Goal: Information Seeking & Learning: Learn about a topic

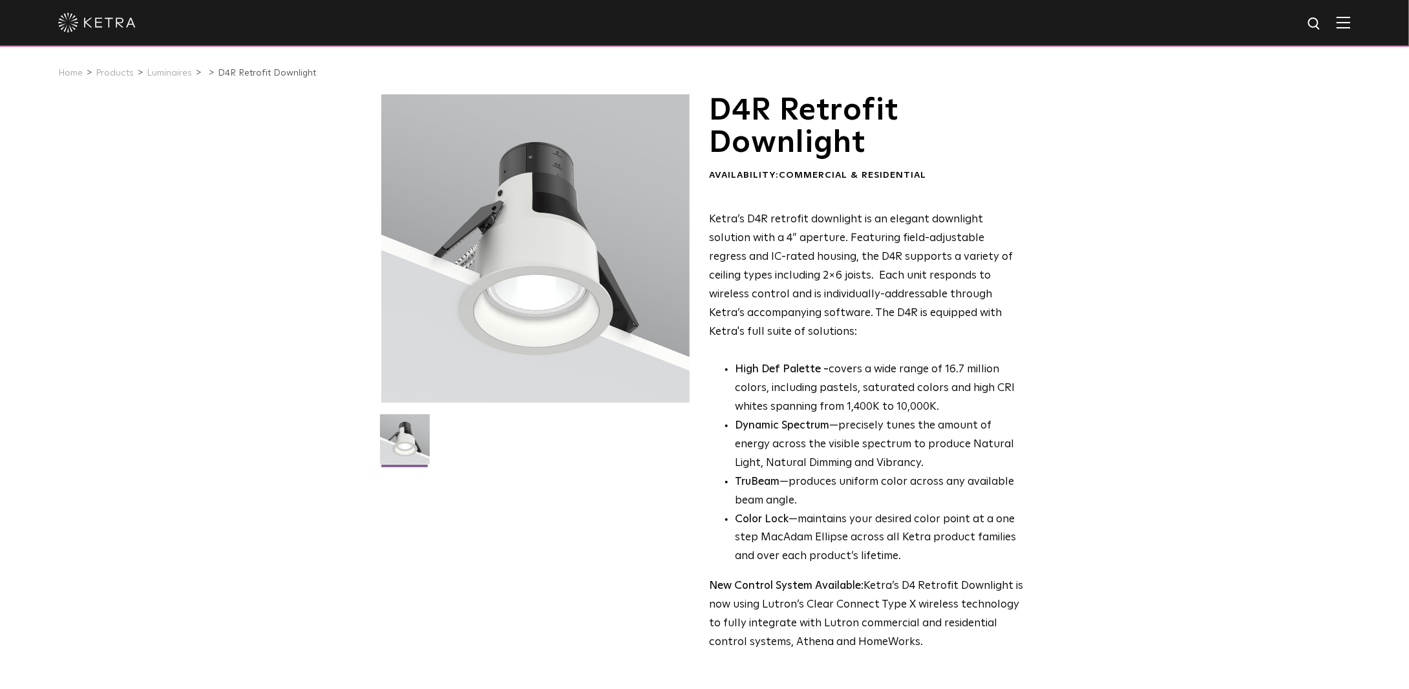
click at [94, 16] on img at bounding box center [97, 22] width 78 height 19
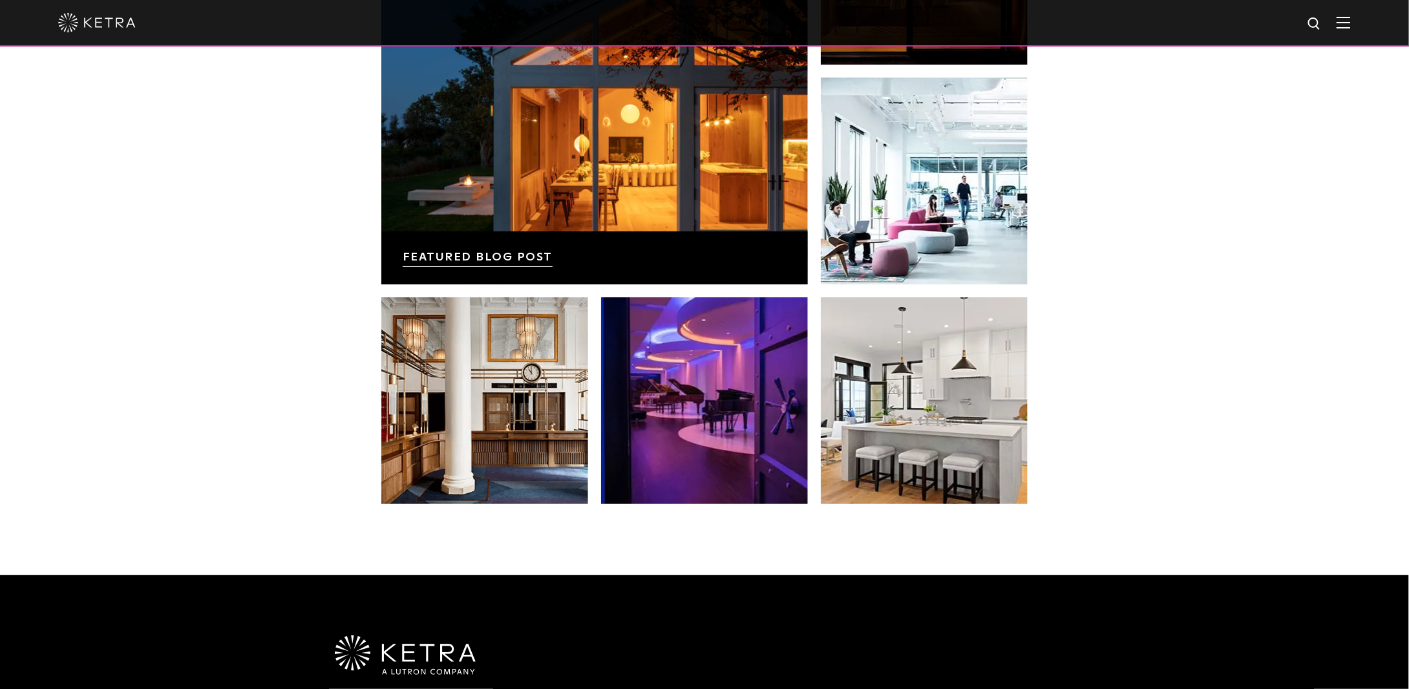
scroll to position [2520, 0]
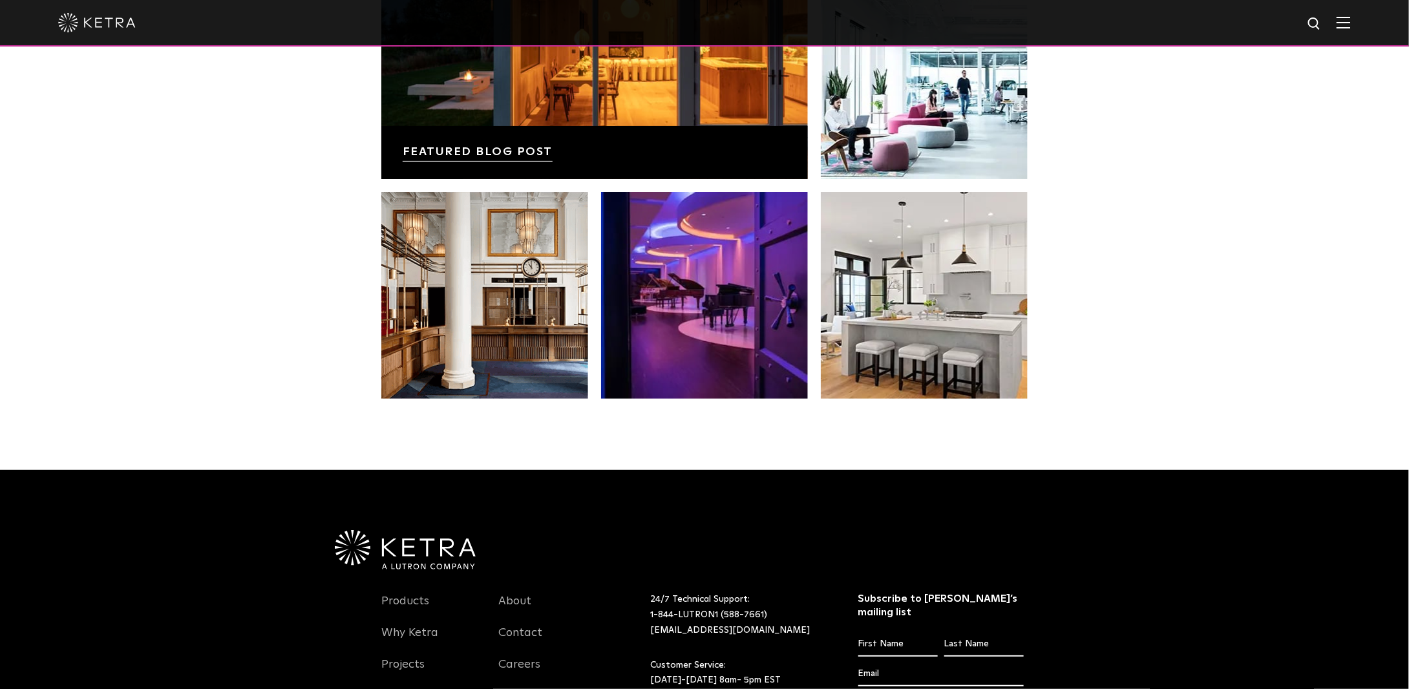
click at [1360, 31] on div at bounding box center [704, 23] width 1409 height 47
click at [1347, 16] on img at bounding box center [1343, 22] width 14 height 12
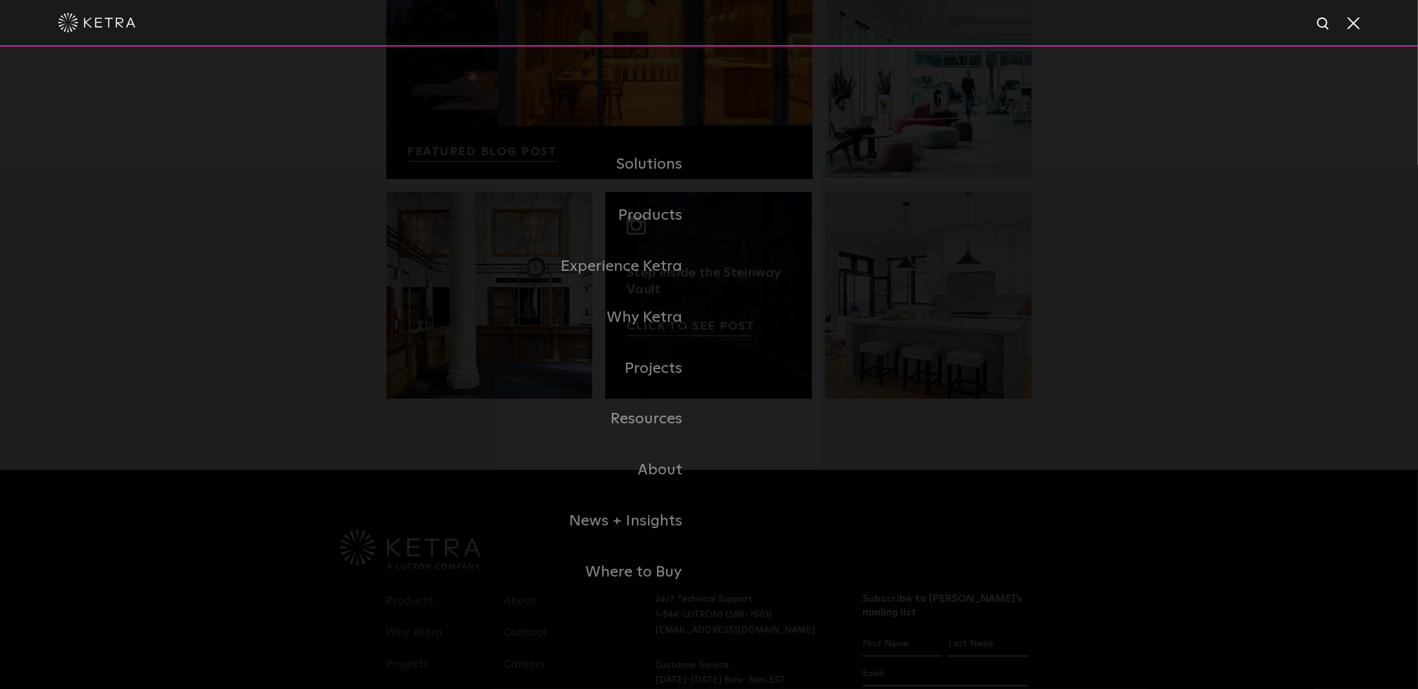
click at [0, 0] on link "Residential Products" at bounding box center [0, 0] width 0 height 0
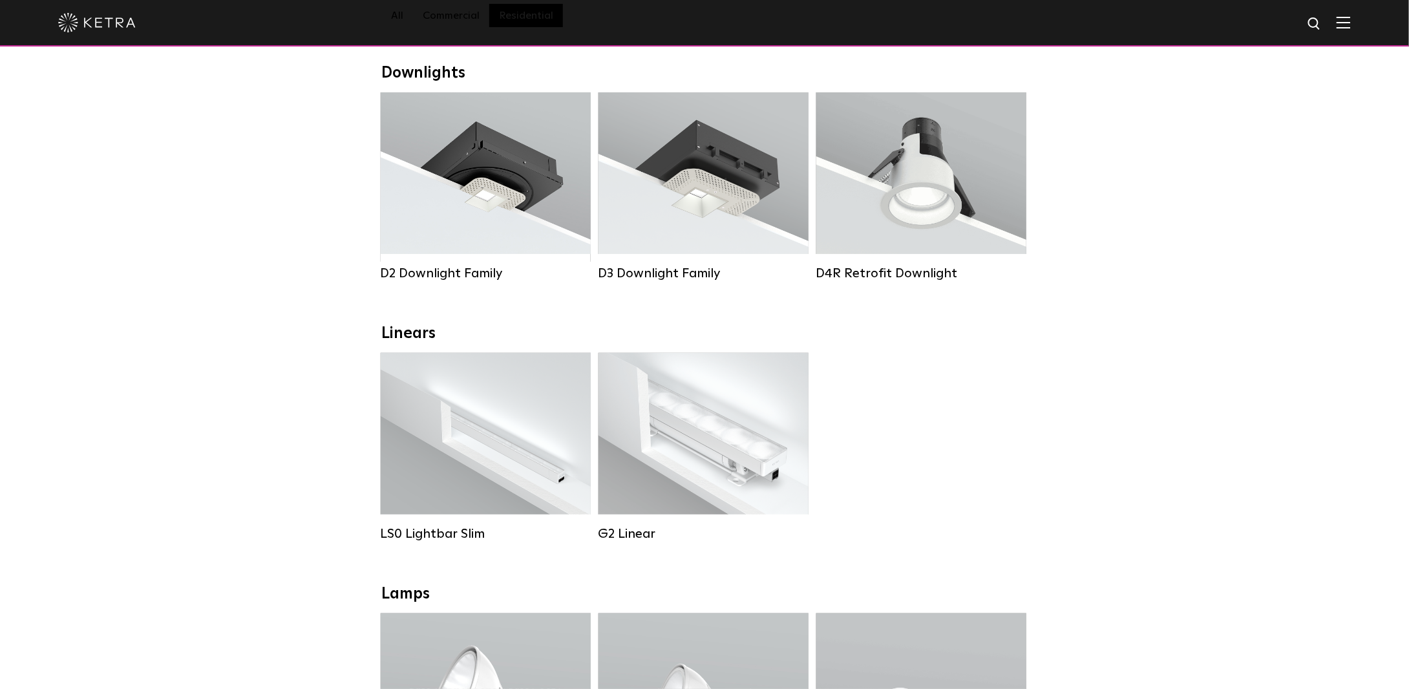
scroll to position [194, 0]
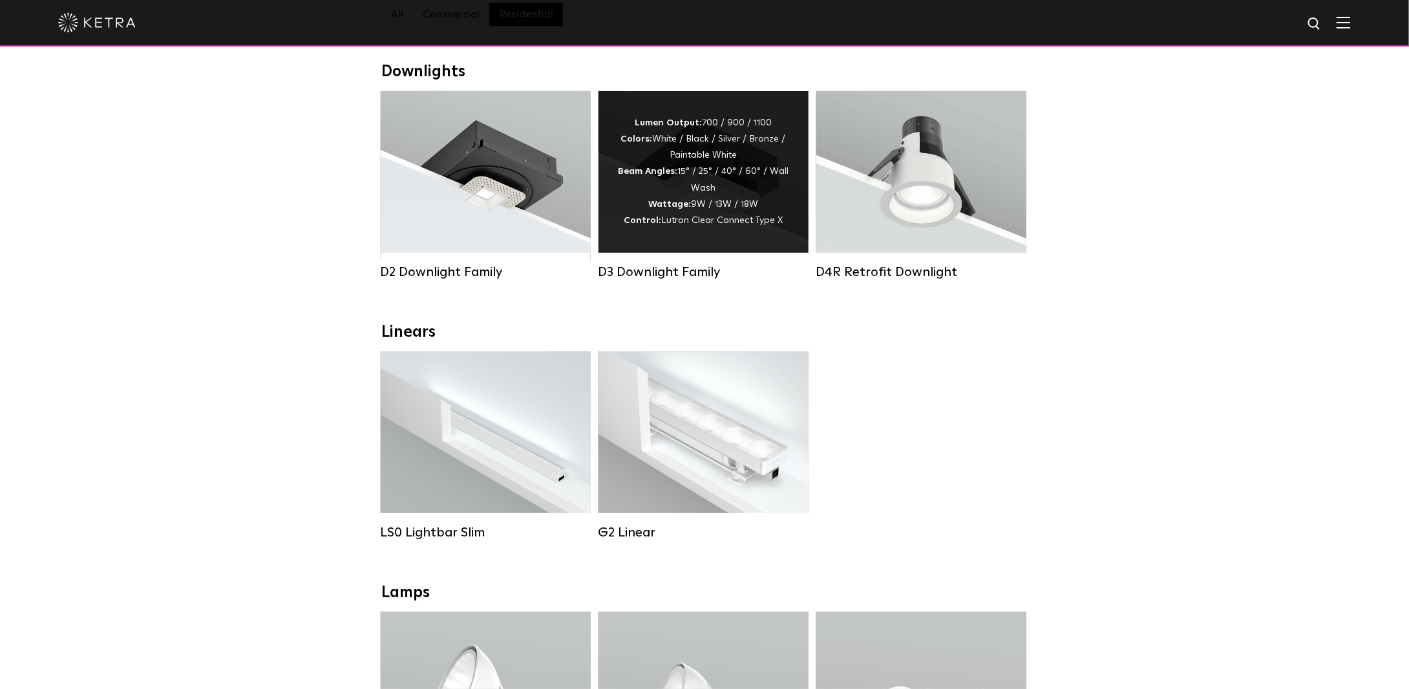
click at [697, 197] on div "Lumen Output: 700 / 900 / 1100 Colors: White / Black / Silver / Bronze / Painta…" at bounding box center [703, 172] width 171 height 114
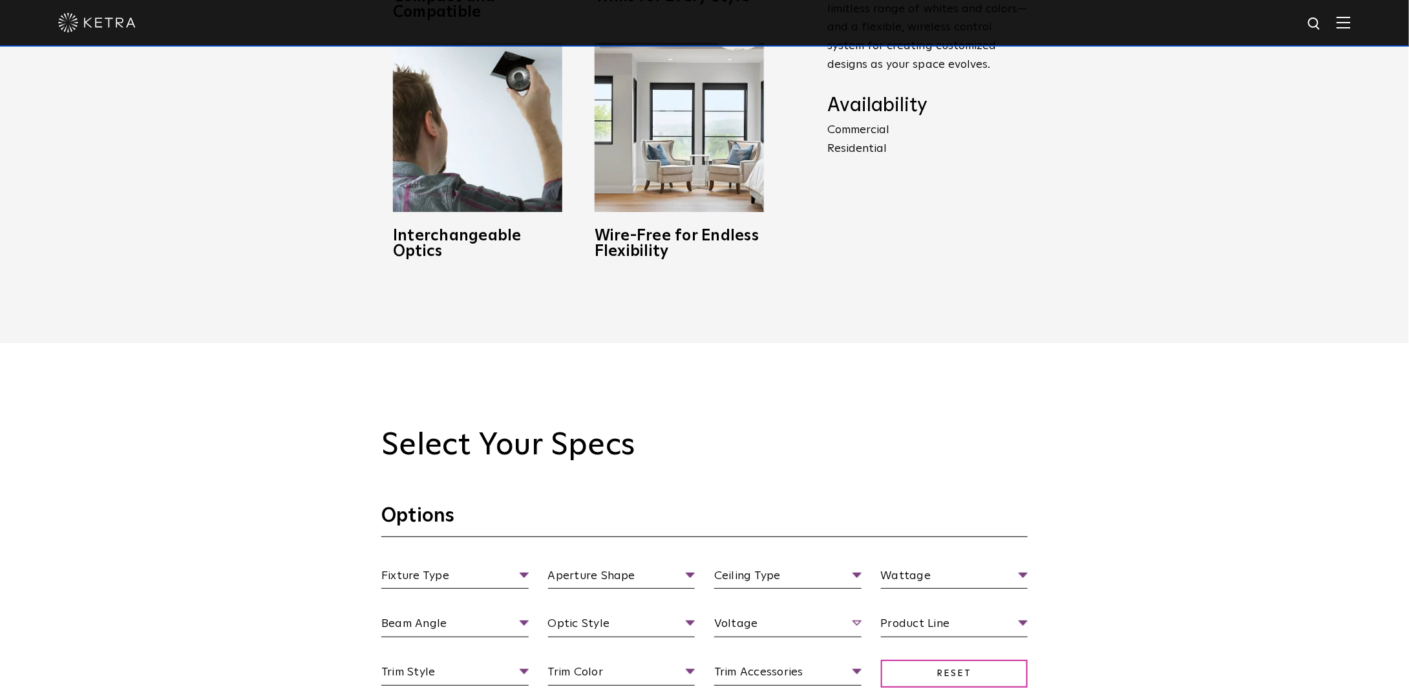
scroll to position [1228, 0]
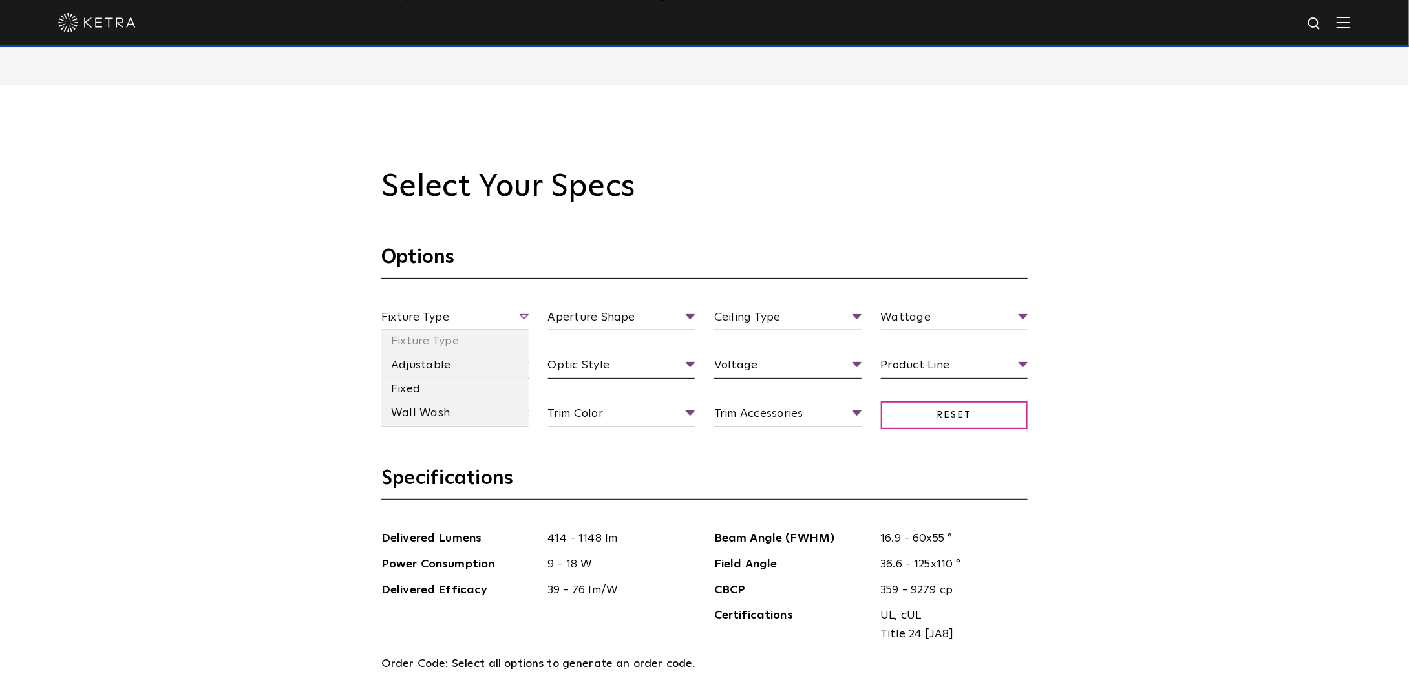
click at [497, 316] on span "Fixture Type" at bounding box center [454, 319] width 147 height 23
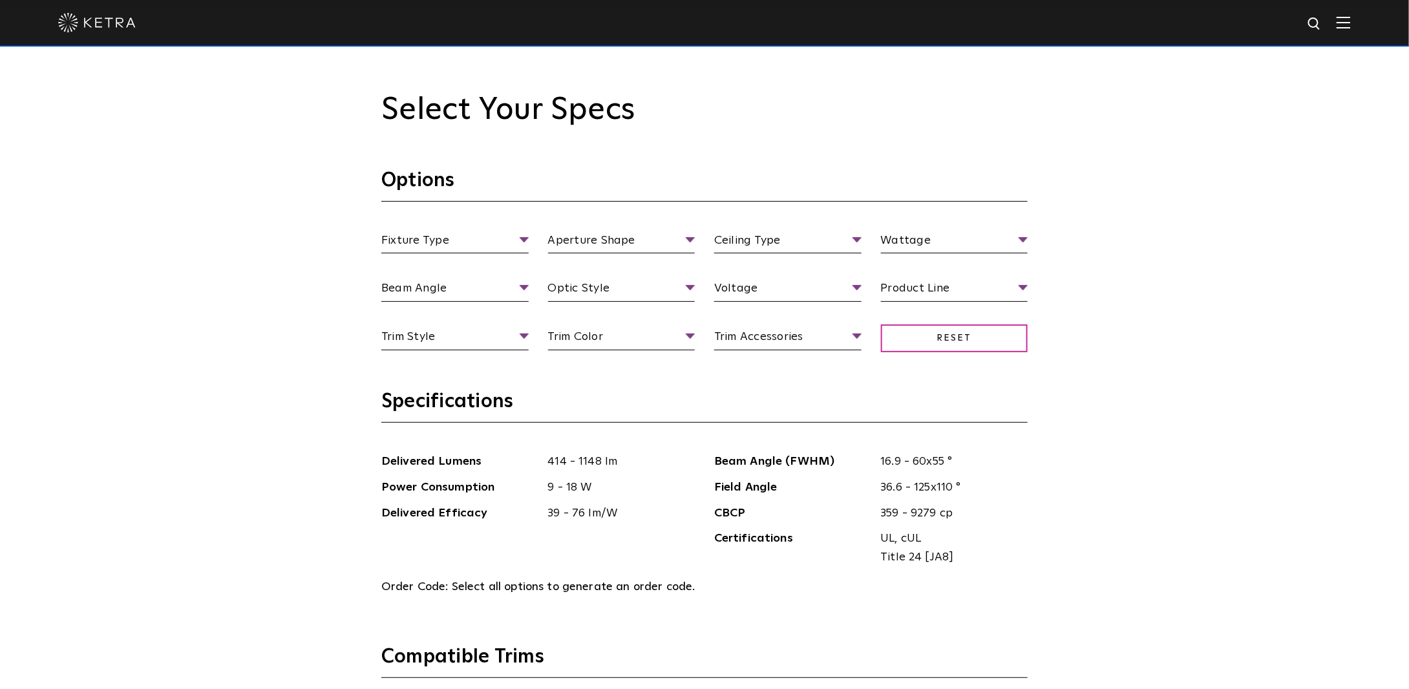
scroll to position [1357, 0]
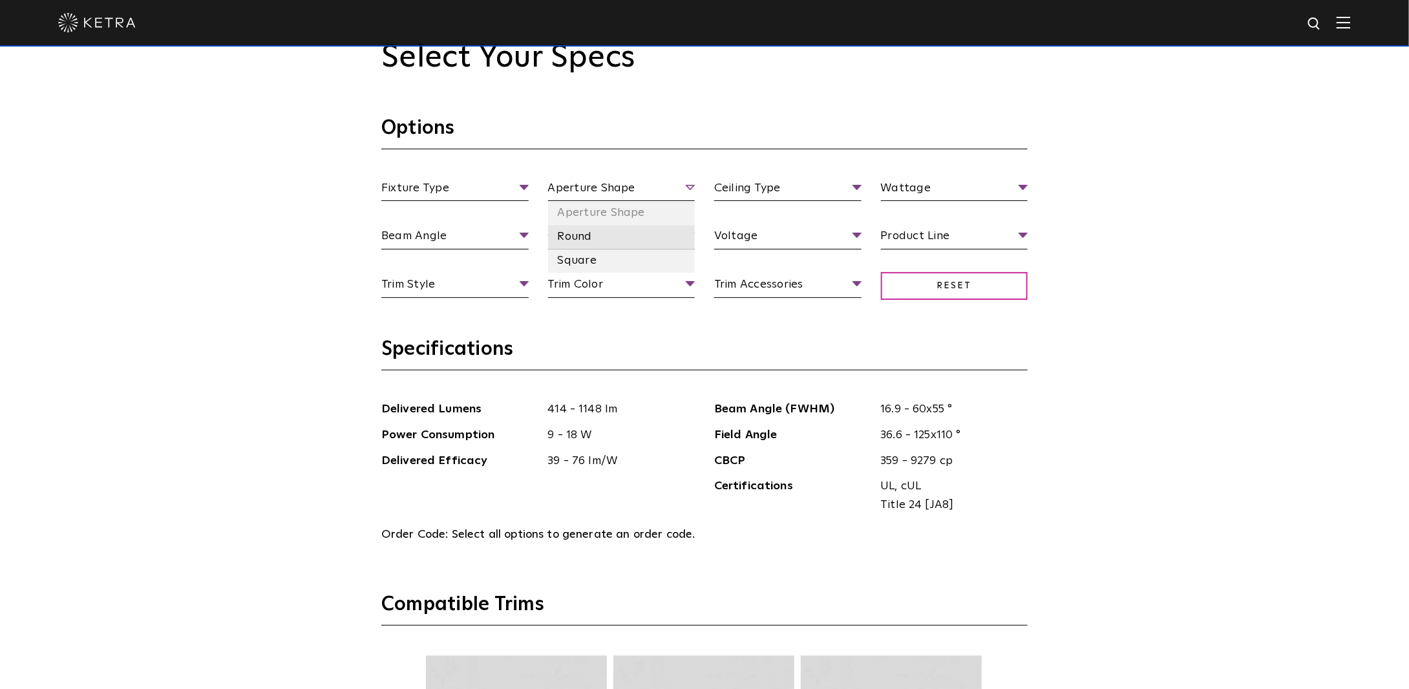
click at [567, 231] on li "Round" at bounding box center [621, 237] width 147 height 24
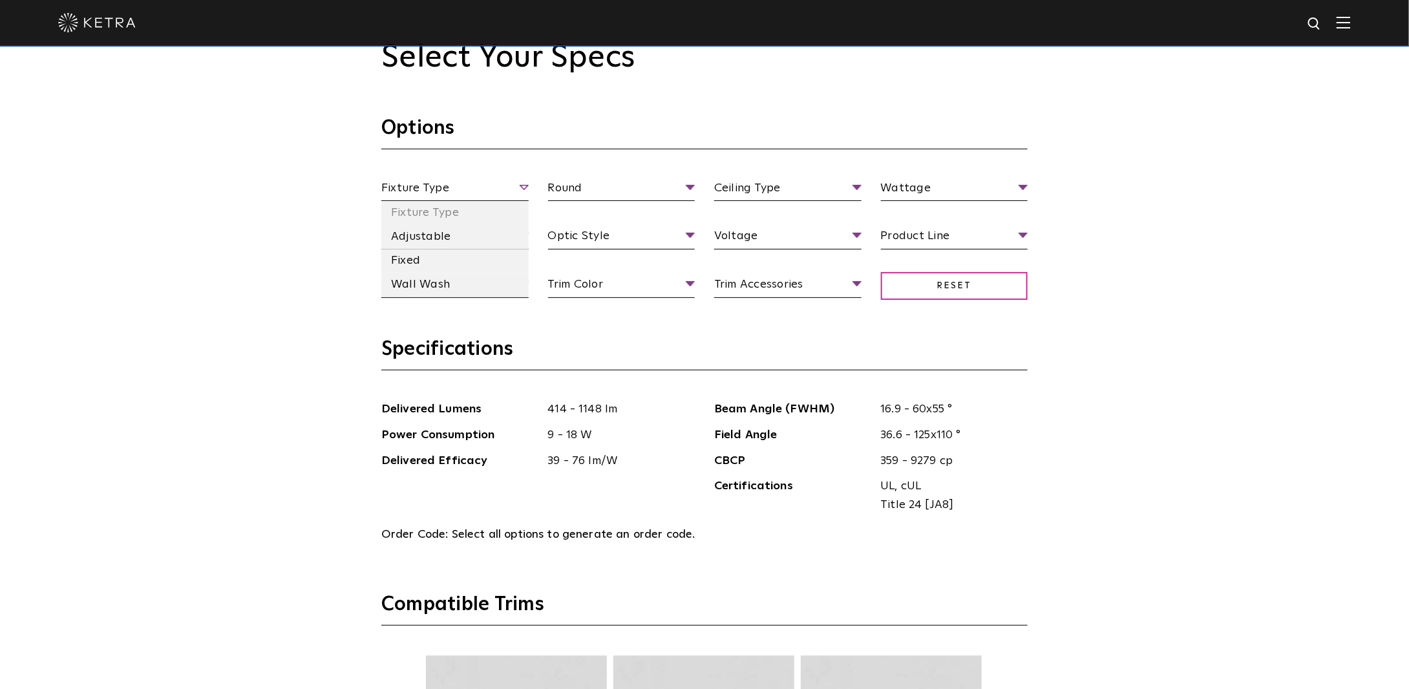
click at [471, 184] on span "Fixture Type" at bounding box center [454, 190] width 147 height 23
click at [405, 258] on li "Fixed" at bounding box center [454, 261] width 147 height 24
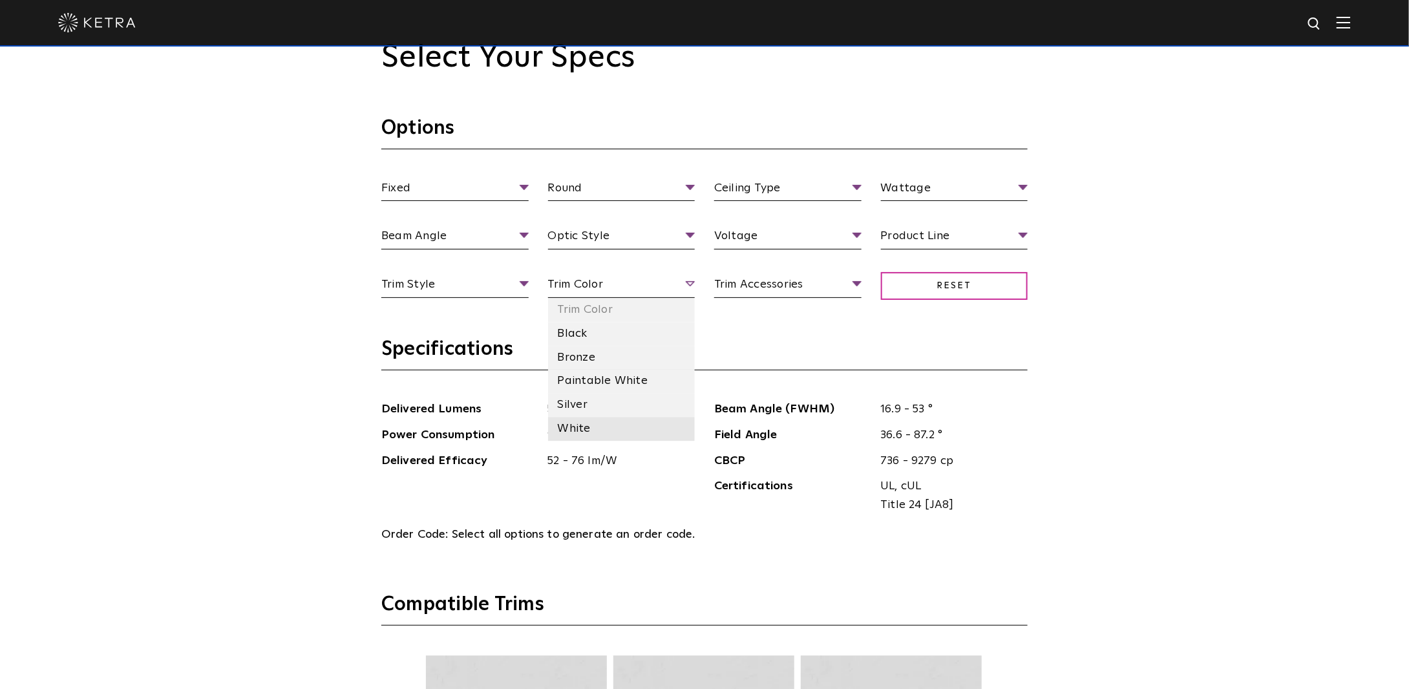
click at [564, 426] on li "White" at bounding box center [621, 429] width 147 height 24
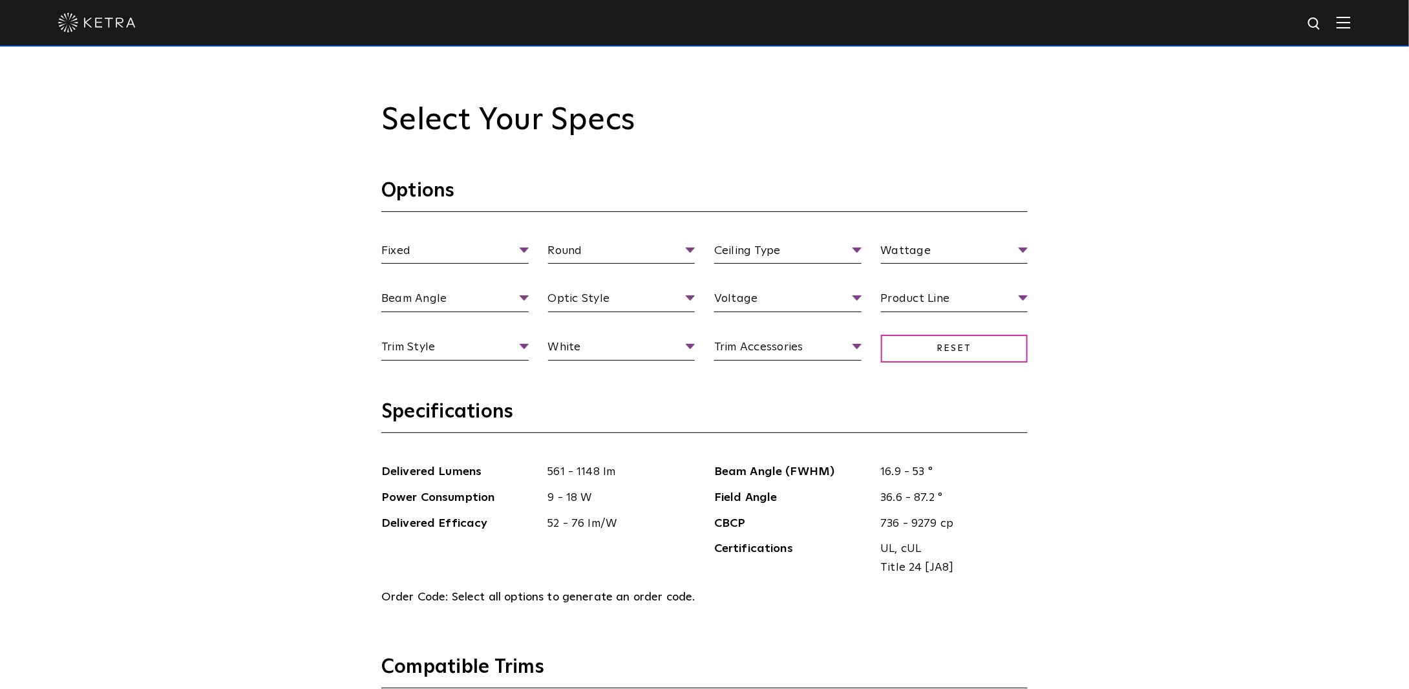
scroll to position [1292, 0]
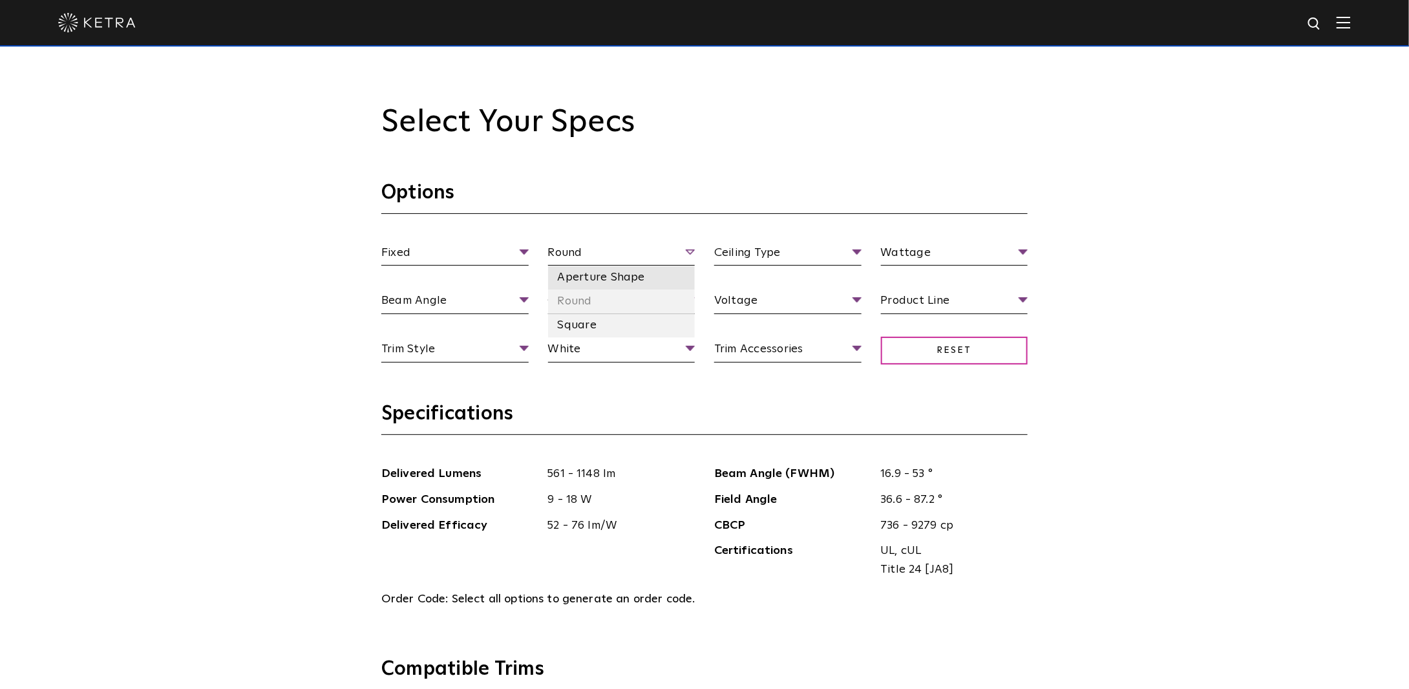
click at [617, 272] on li "Aperture Shape" at bounding box center [621, 278] width 147 height 24
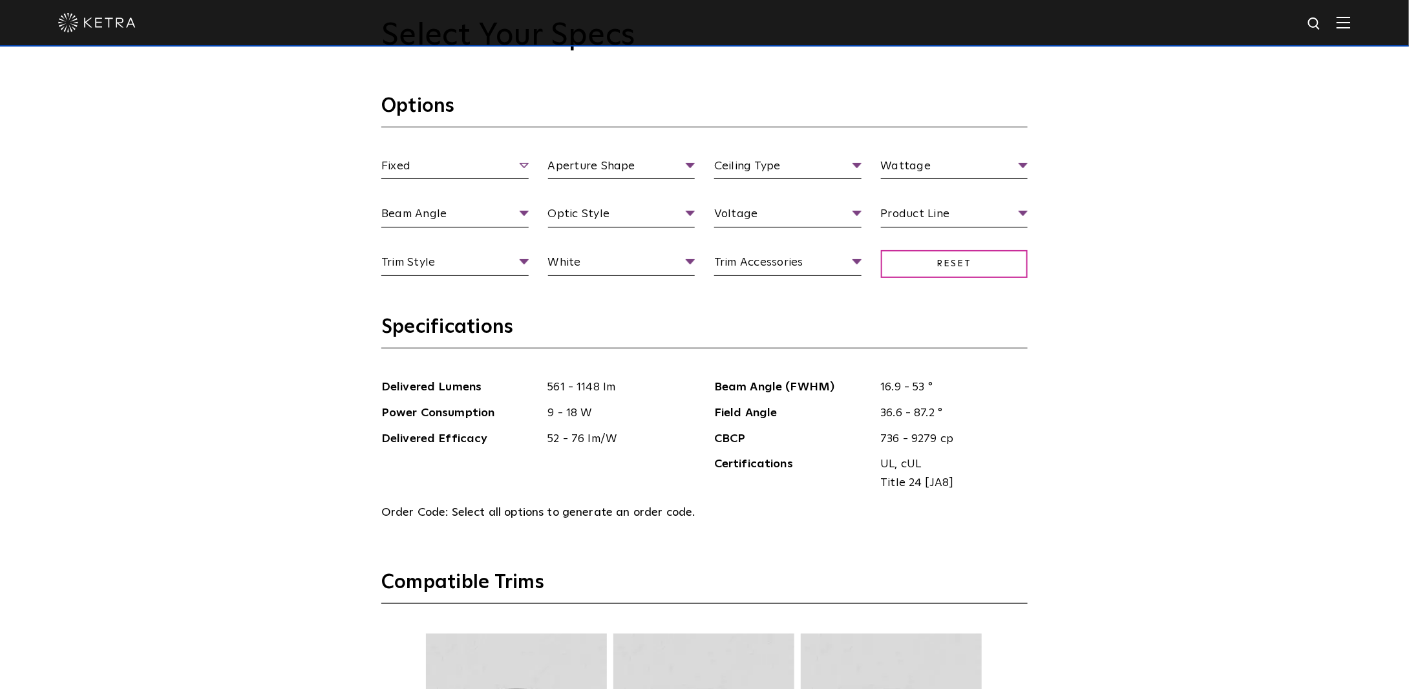
scroll to position [1228, 0]
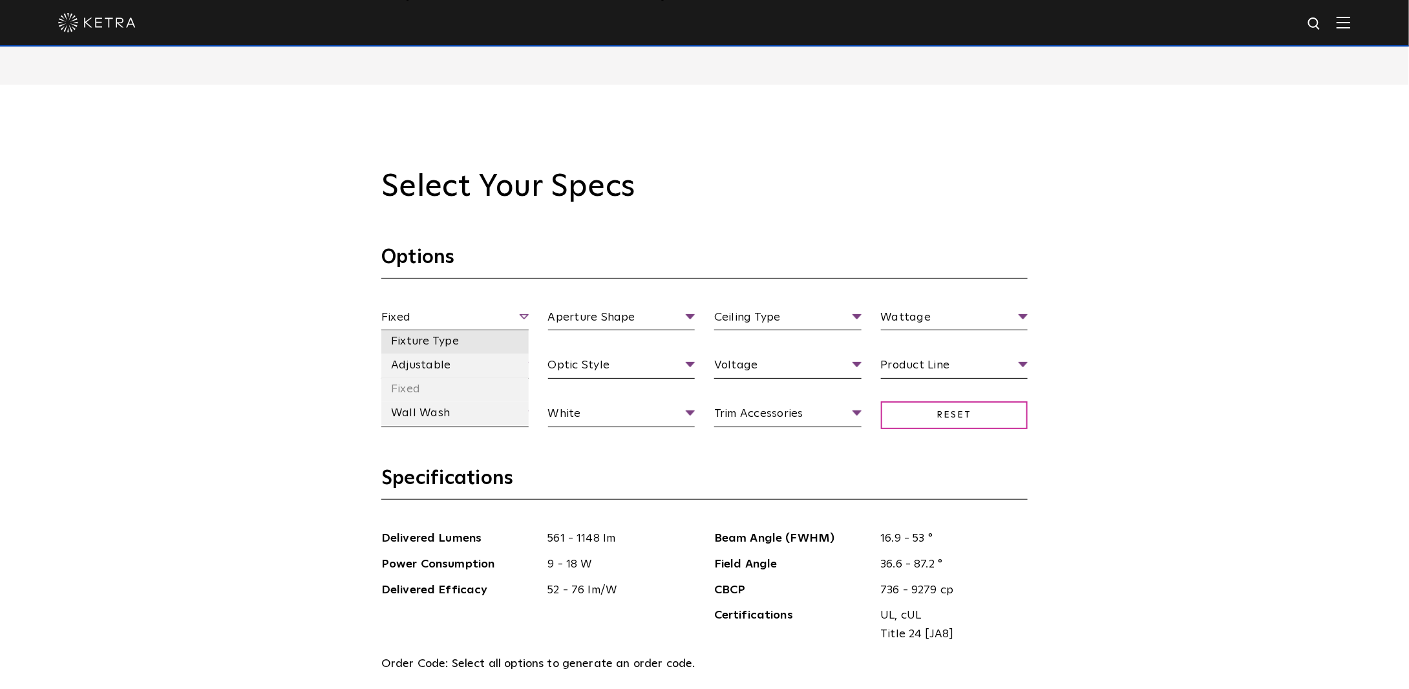
click at [448, 344] on li "Fixture Type" at bounding box center [454, 342] width 147 height 24
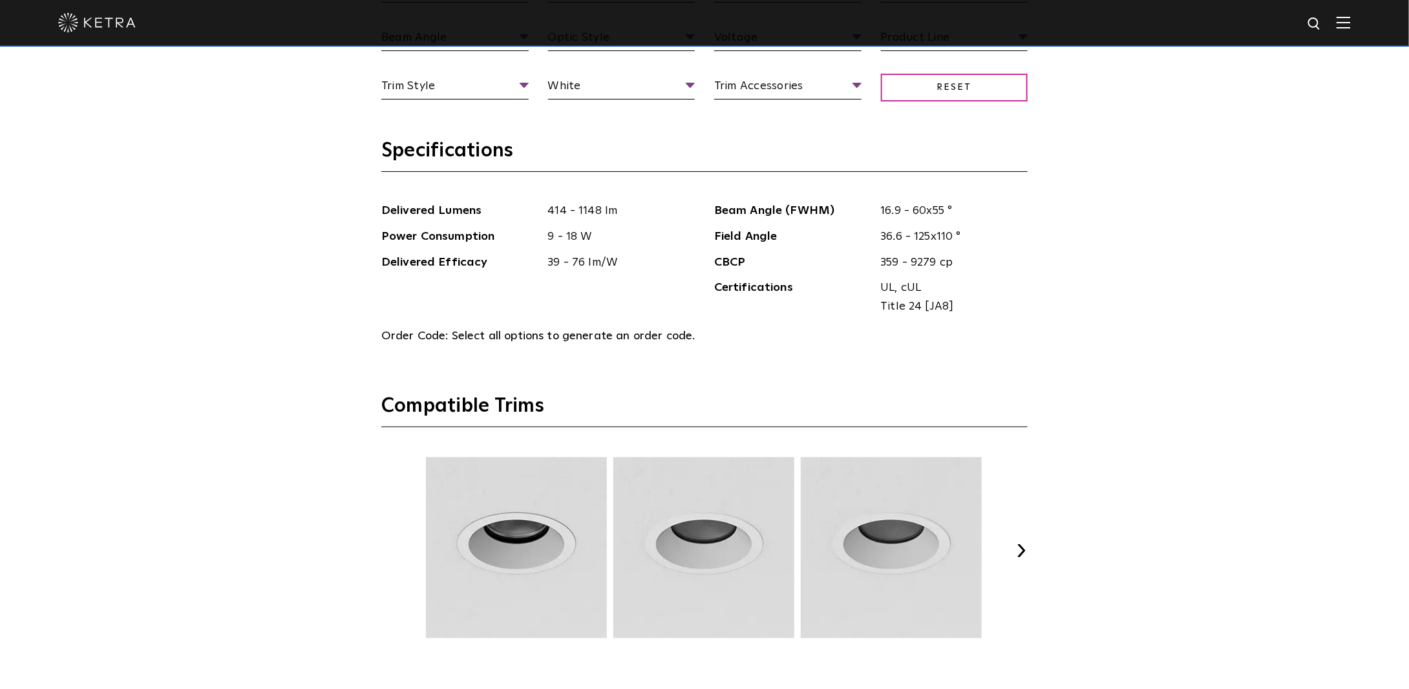
scroll to position [1809, 0]
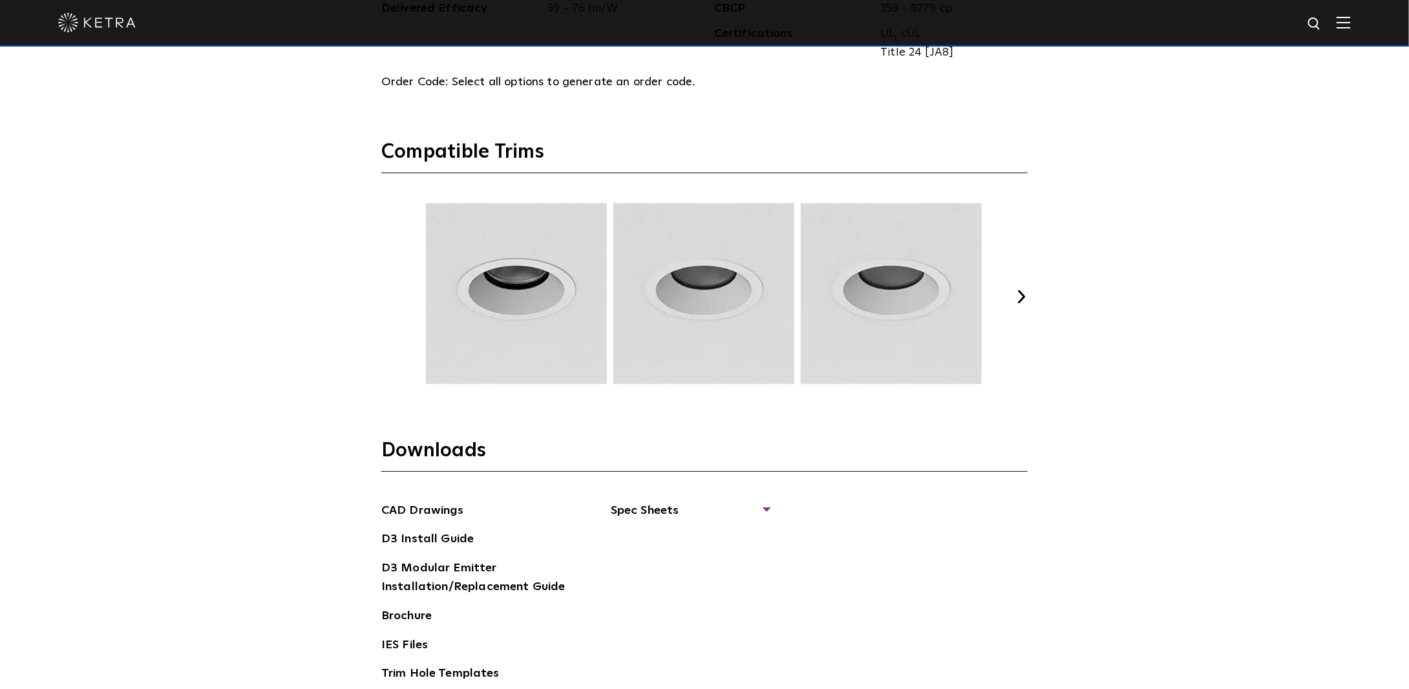
click at [1016, 289] on div "Previous Next" at bounding box center [704, 296] width 646 height 187
click at [1024, 297] on button "Next" at bounding box center [1020, 296] width 13 height 13
click at [1022, 299] on button "Next" at bounding box center [1020, 296] width 13 height 13
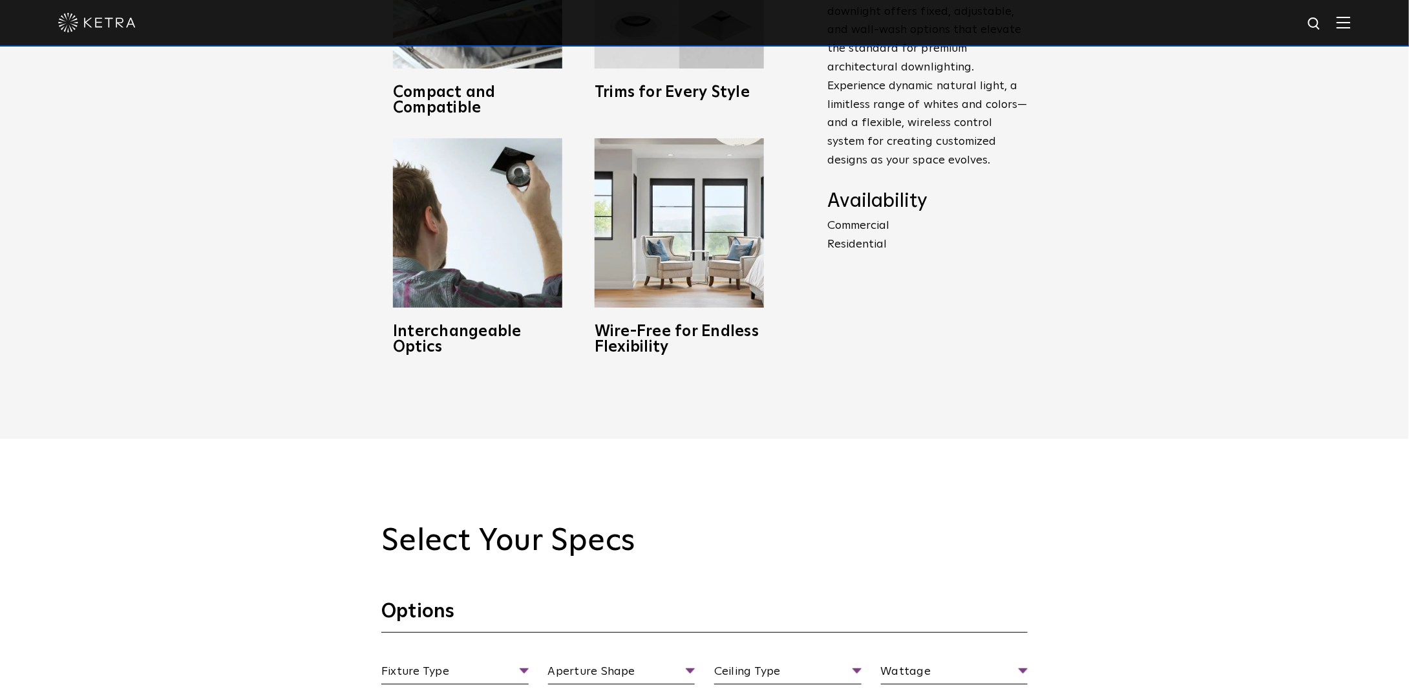
scroll to position [840, 0]
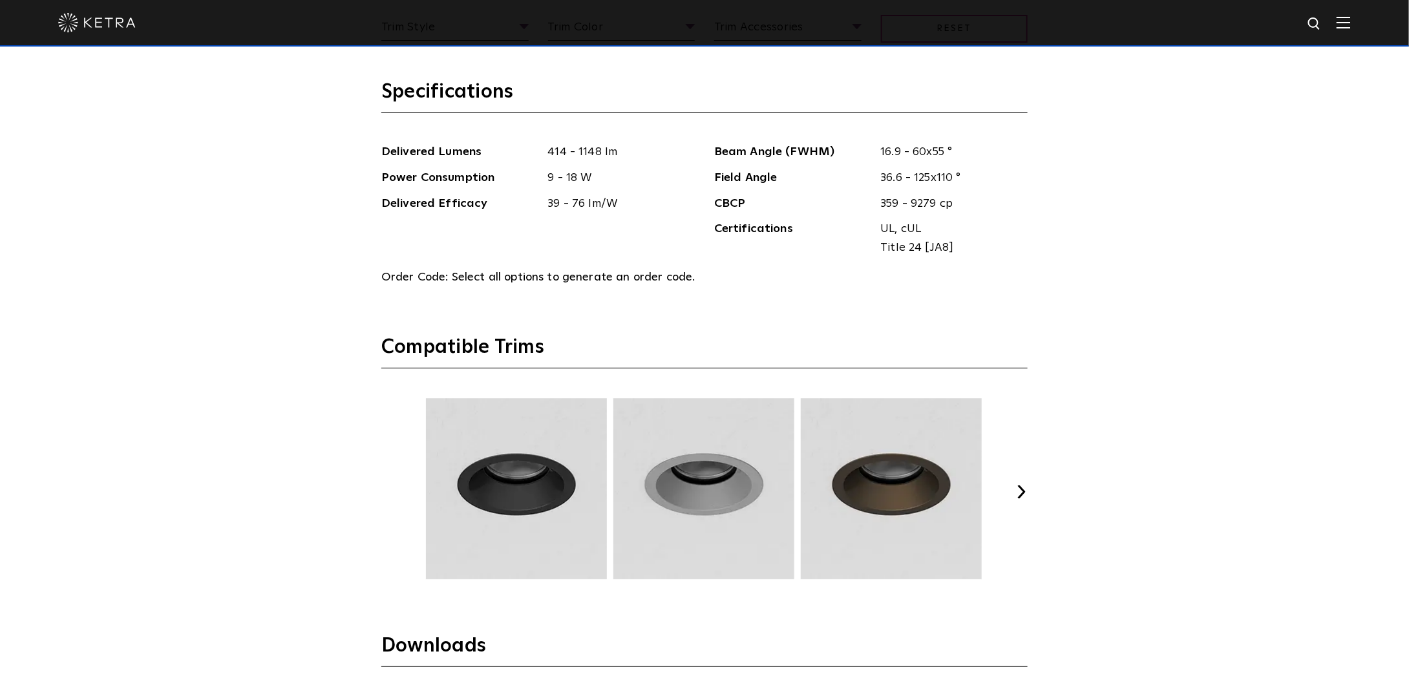
scroll to position [1615, 0]
click at [1024, 488] on button "Next" at bounding box center [1020, 490] width 13 height 13
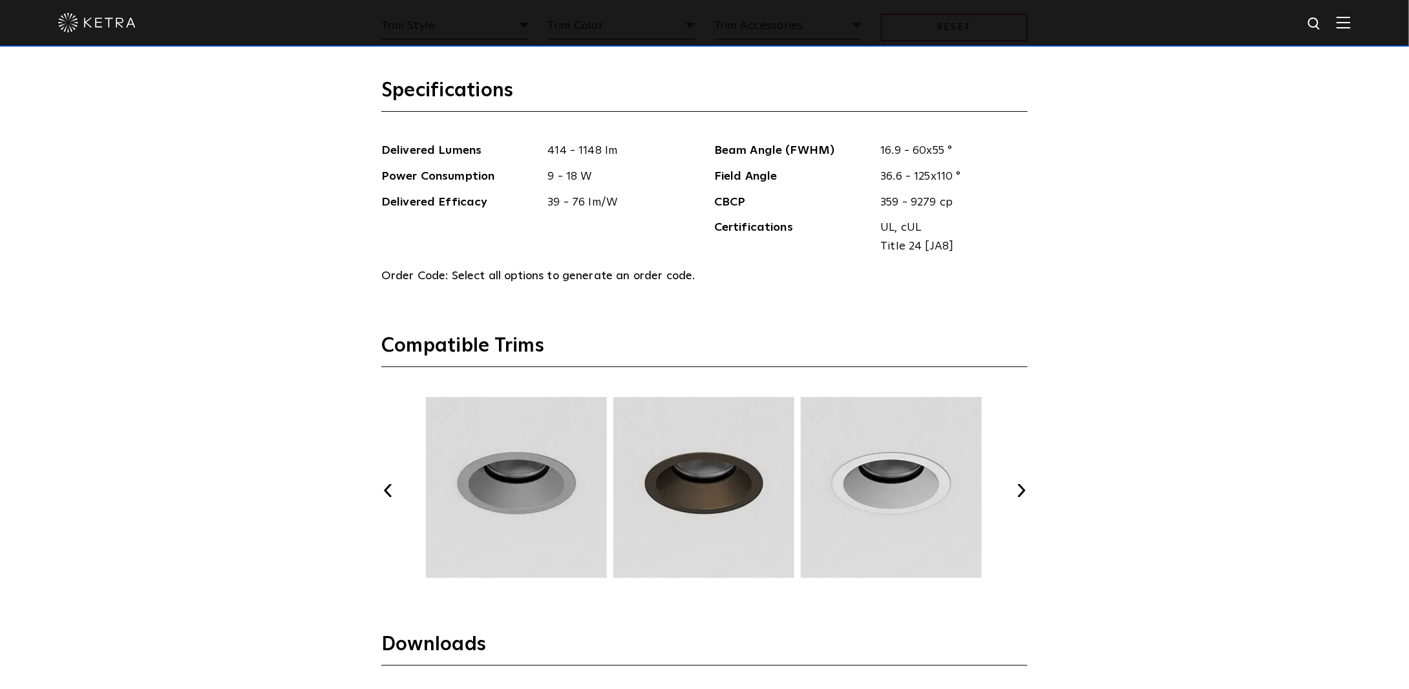
click at [1024, 488] on button "Next" at bounding box center [1020, 490] width 13 height 13
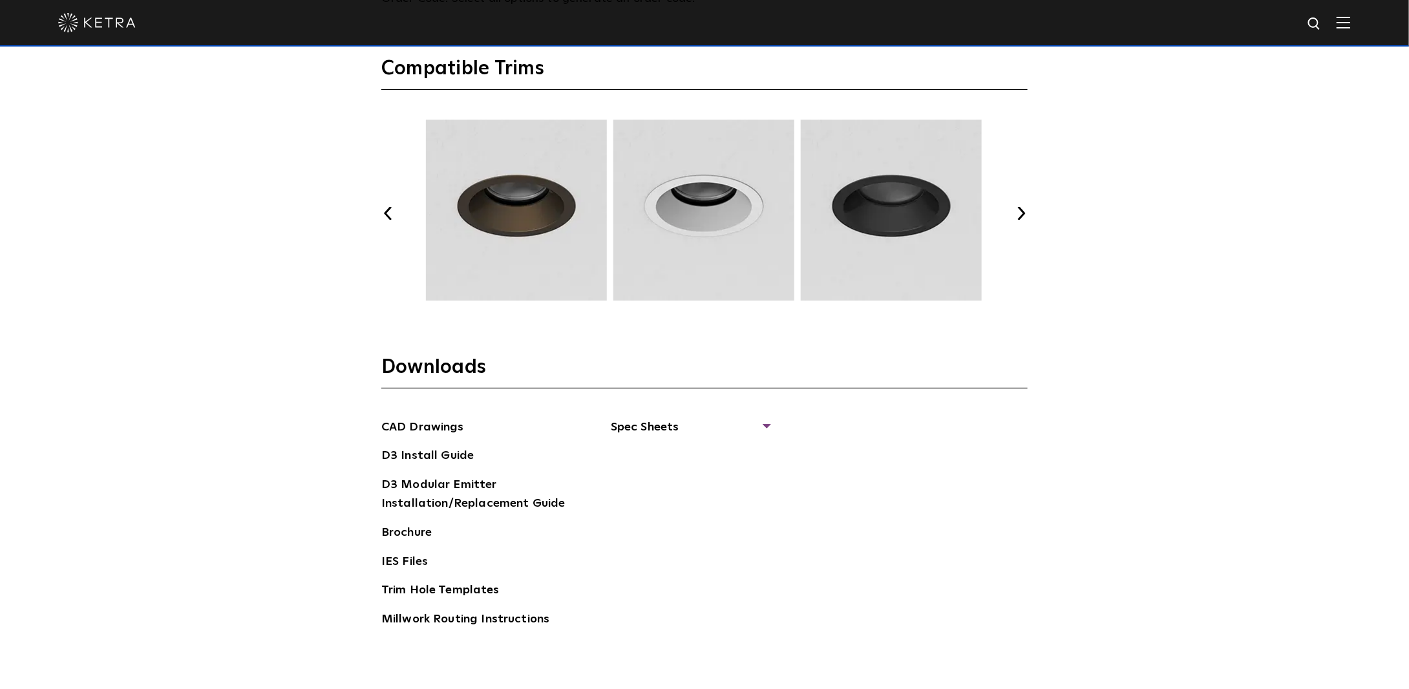
scroll to position [1900, 0]
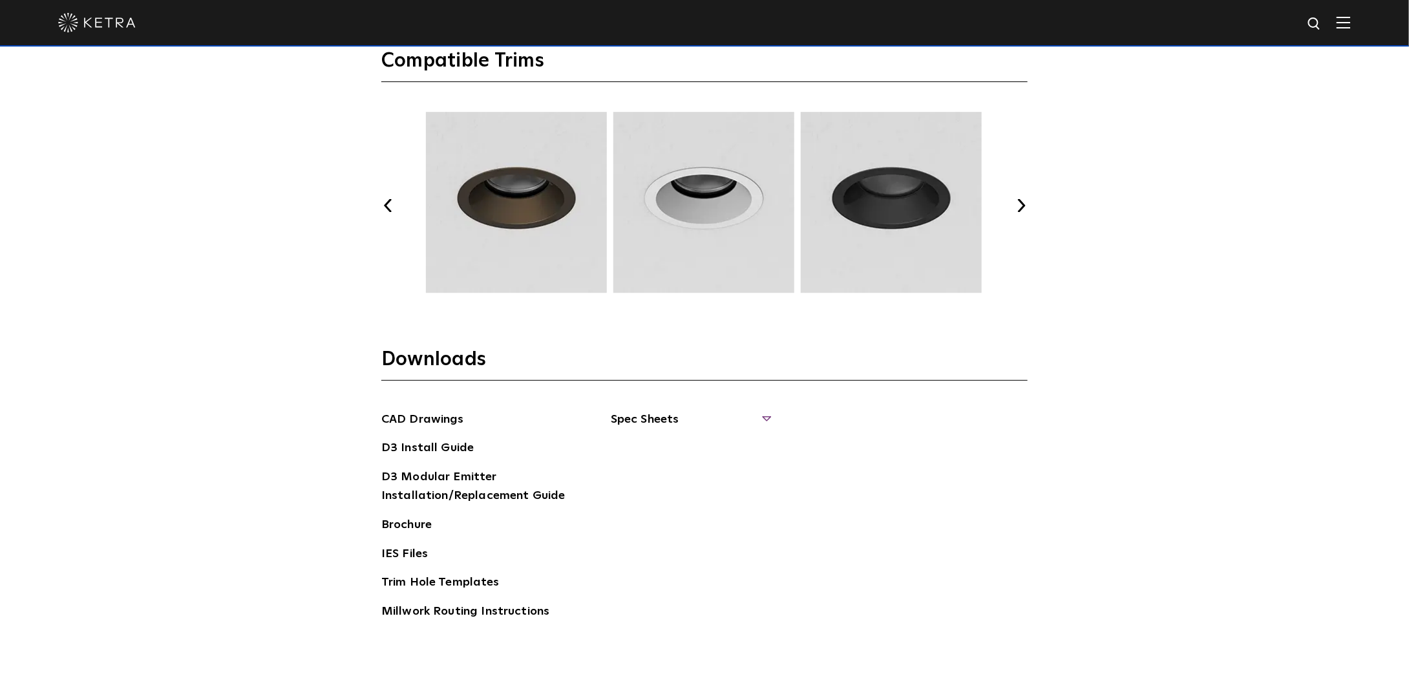
click at [669, 415] on span "Spec Sheets" at bounding box center [690, 424] width 158 height 28
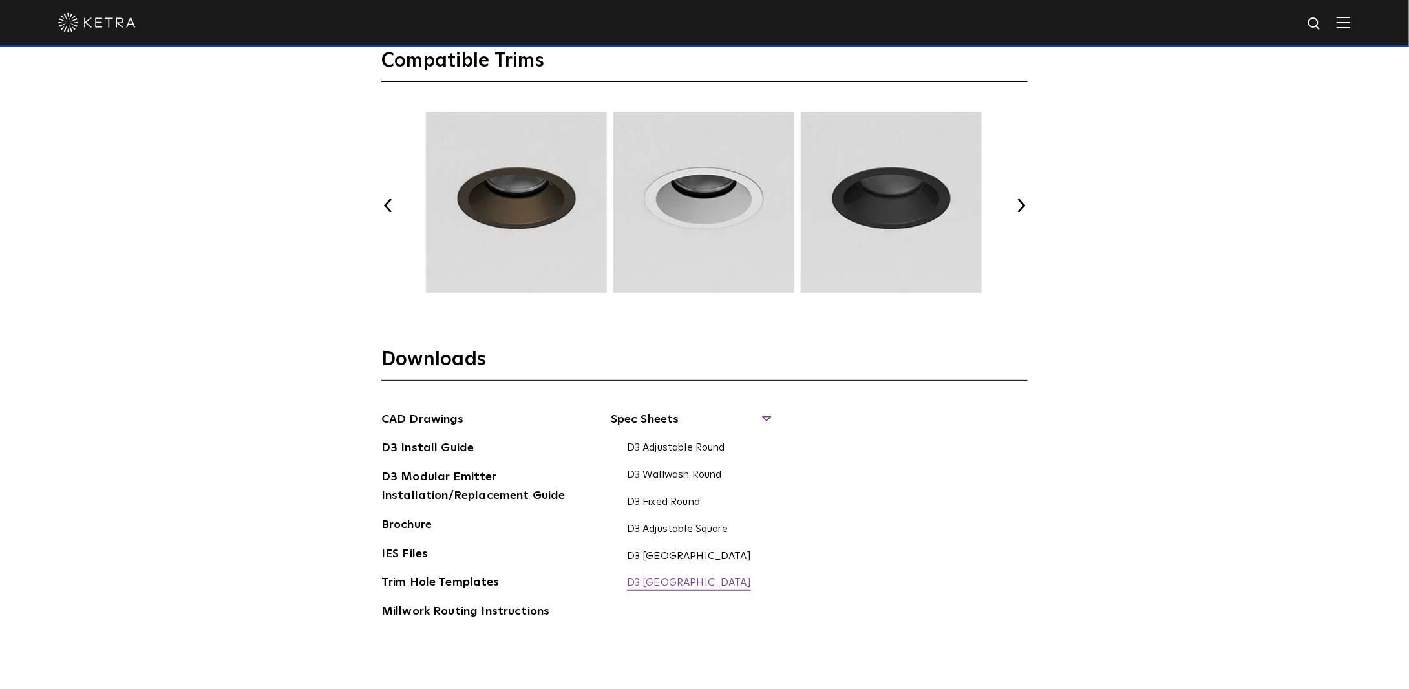
click at [681, 578] on link "D3 [GEOGRAPHIC_DATA]" at bounding box center [689, 583] width 124 height 14
